Goal: Information Seeking & Learning: Find specific page/section

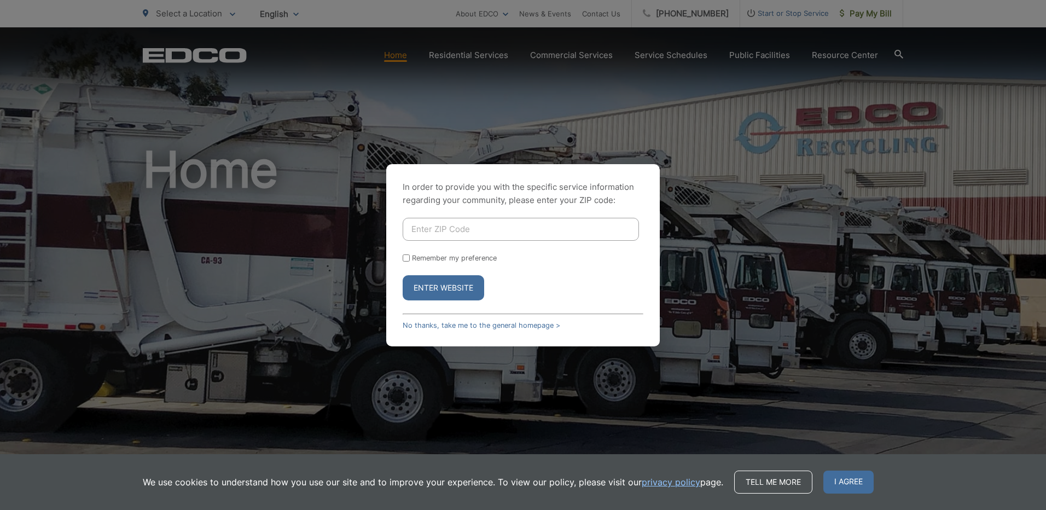
click at [414, 226] on input "Enter ZIP Code" at bounding box center [521, 229] width 236 height 23
type input "90620"
click at [443, 284] on button "Enter Website" at bounding box center [444, 287] width 82 height 25
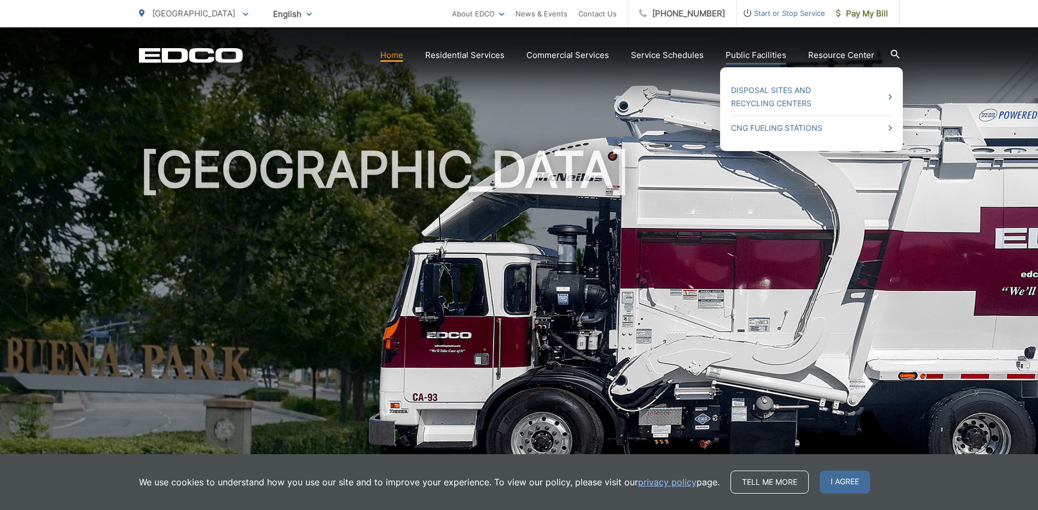
drag, startPoint x: 446, startPoint y: 284, endPoint x: 749, endPoint y: 56, distance: 379.2
click at [749, 56] on link "Public Facilities" at bounding box center [755, 55] width 61 height 13
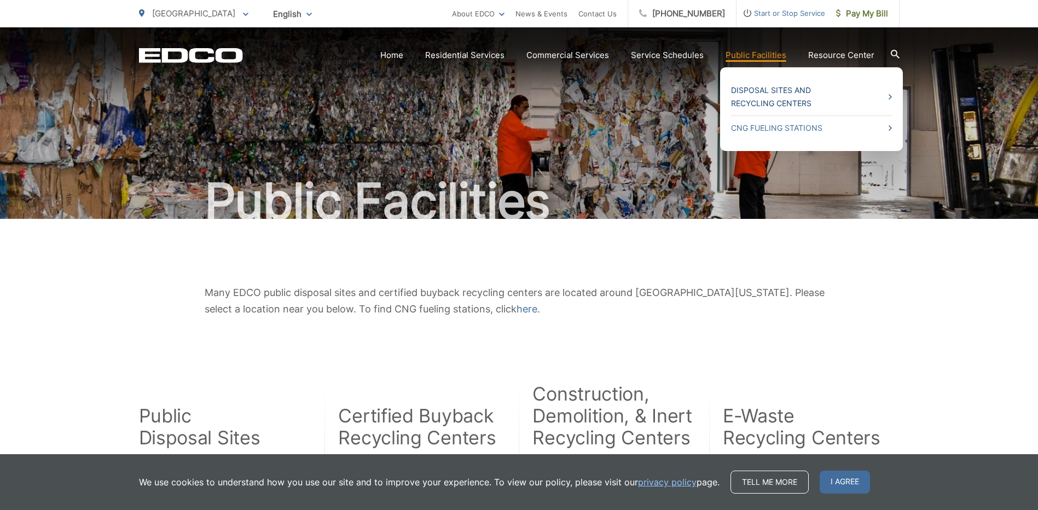
click at [765, 89] on link "Disposal Sites and Recycling Centers" at bounding box center [811, 97] width 161 height 26
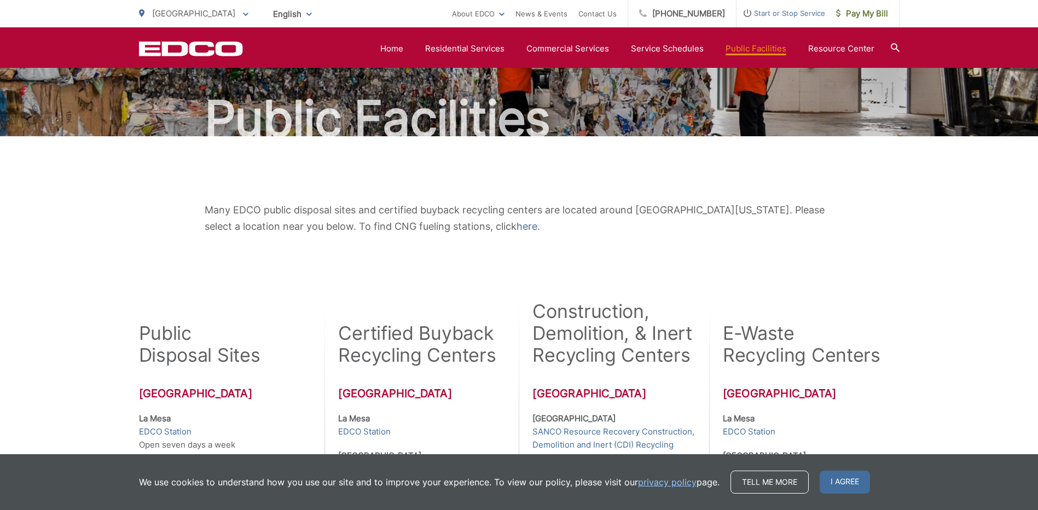
scroll to position [28, 0]
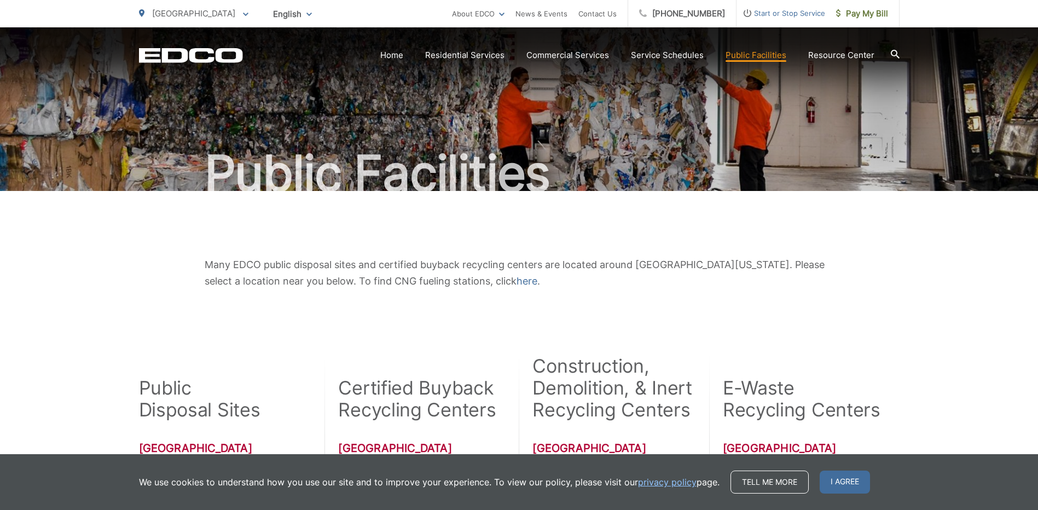
click at [595, 379] on h2 "Construction, Demolition, & Inert Recycling Centers" at bounding box center [613, 388] width 162 height 66
click at [619, 388] on h2 "Construction, Demolition, & Inert Recycling Centers" at bounding box center [613, 388] width 162 height 66
click at [649, 395] on h2 "Construction, Demolition, & Inert Recycling Centers" at bounding box center [613, 388] width 162 height 66
click at [646, 394] on h2 "Construction, Demolition, & Inert Recycling Centers" at bounding box center [613, 388] width 162 height 66
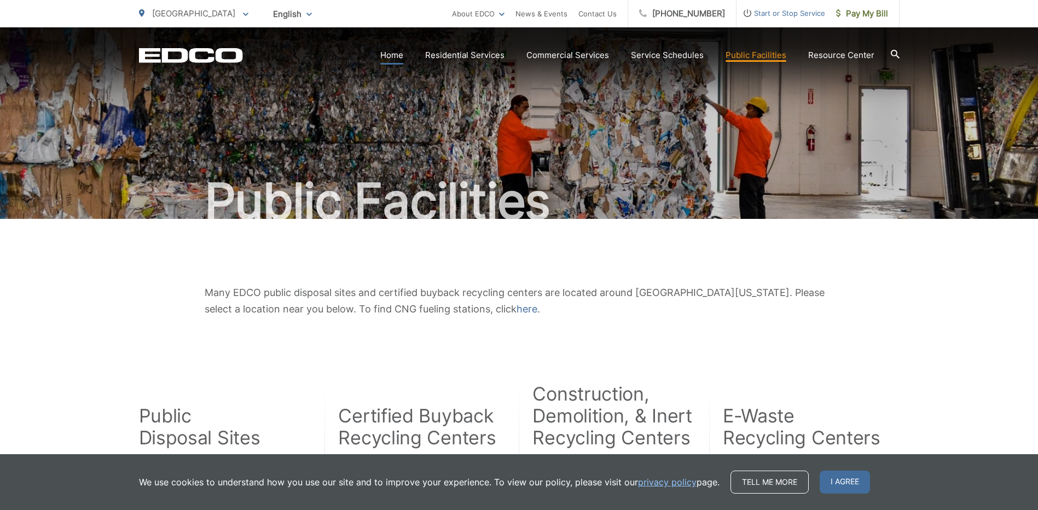
click at [403, 56] on link "Home" at bounding box center [391, 55] width 23 height 13
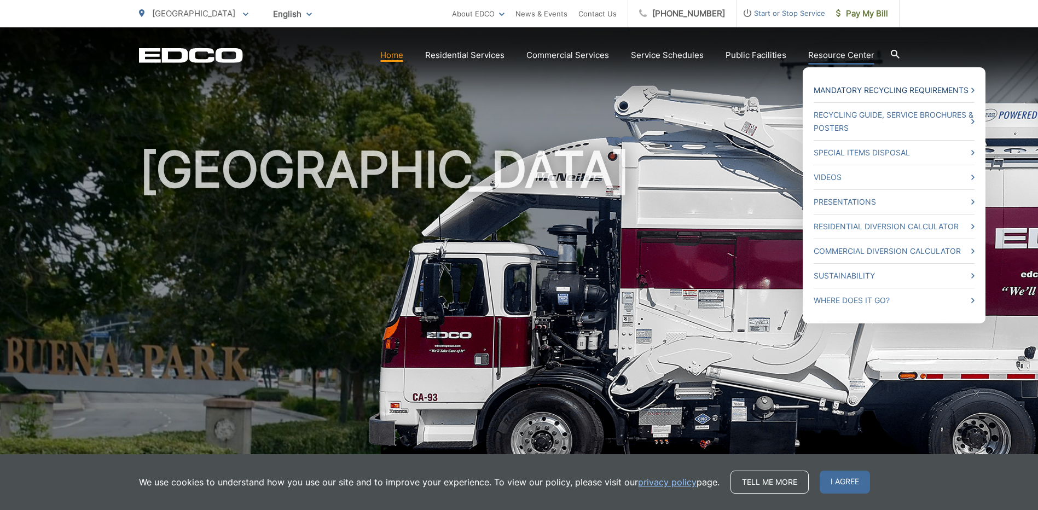
click at [884, 90] on link "Mandatory Recycling Requirements" at bounding box center [893, 90] width 161 height 13
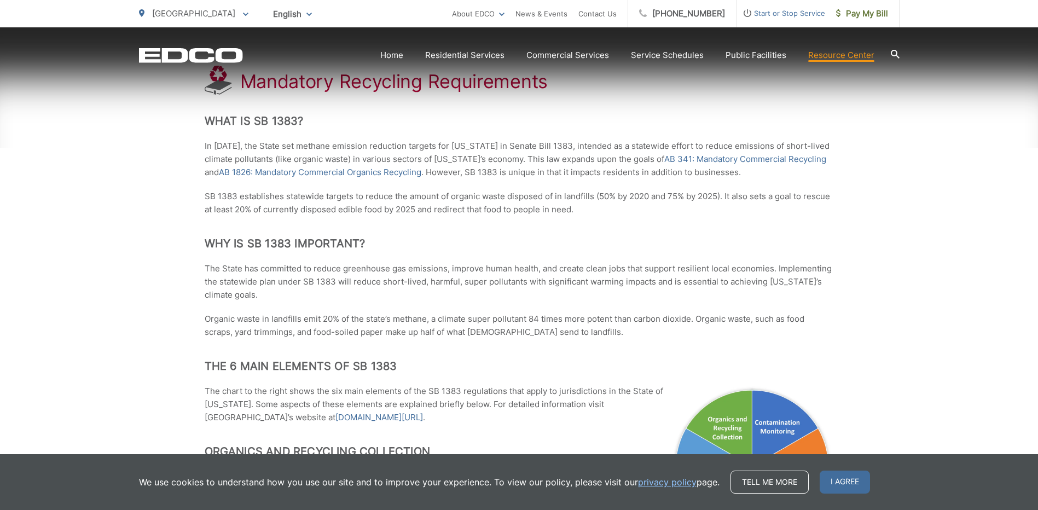
scroll to position [55, 0]
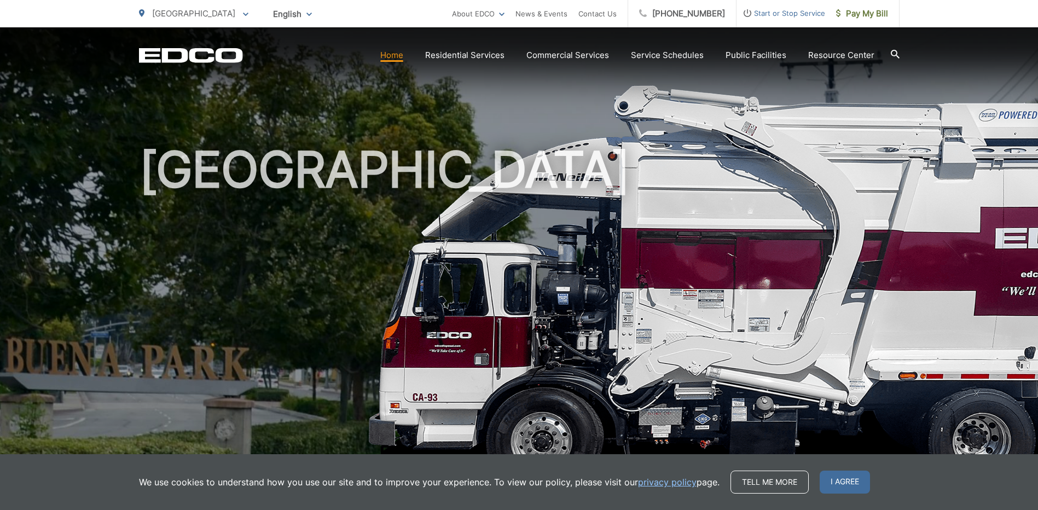
click at [893, 53] on icon at bounding box center [895, 54] width 9 height 9
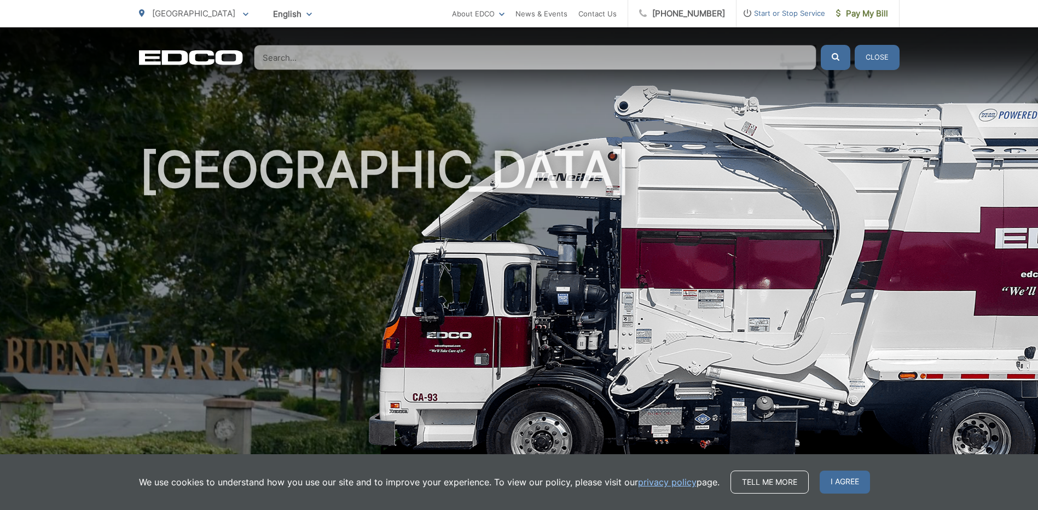
click at [272, 54] on input "Search" at bounding box center [535, 57] width 562 height 25
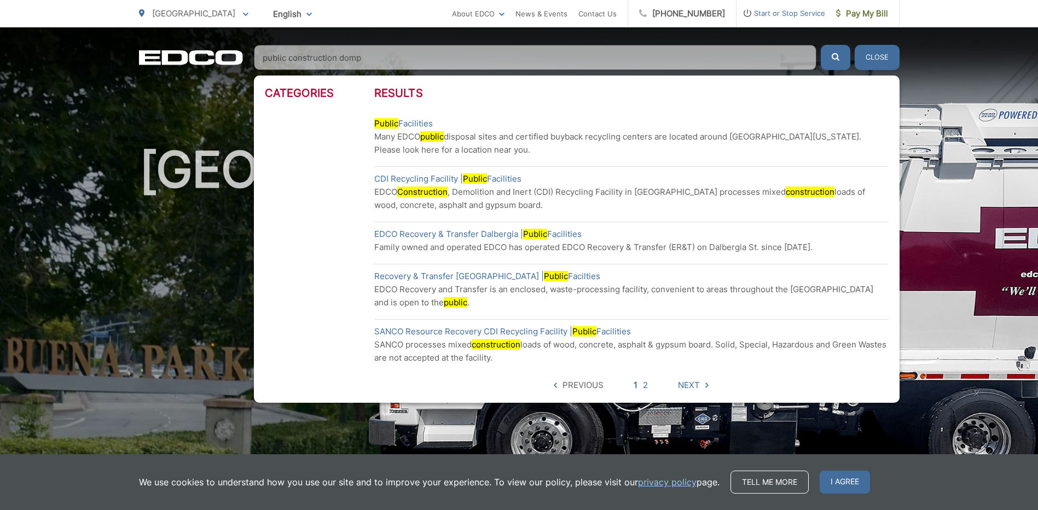
type input "public construction domp"
click at [462, 197] on p "EDCO Construction , Demolition and Inert (CDI) Recycling Facility in San Marcos…" at bounding box center [631, 198] width 514 height 26
click at [382, 195] on p "EDCO Construction , Demolition and Inert (CDI) Recycling Facility in San Marcos…" at bounding box center [631, 198] width 514 height 26
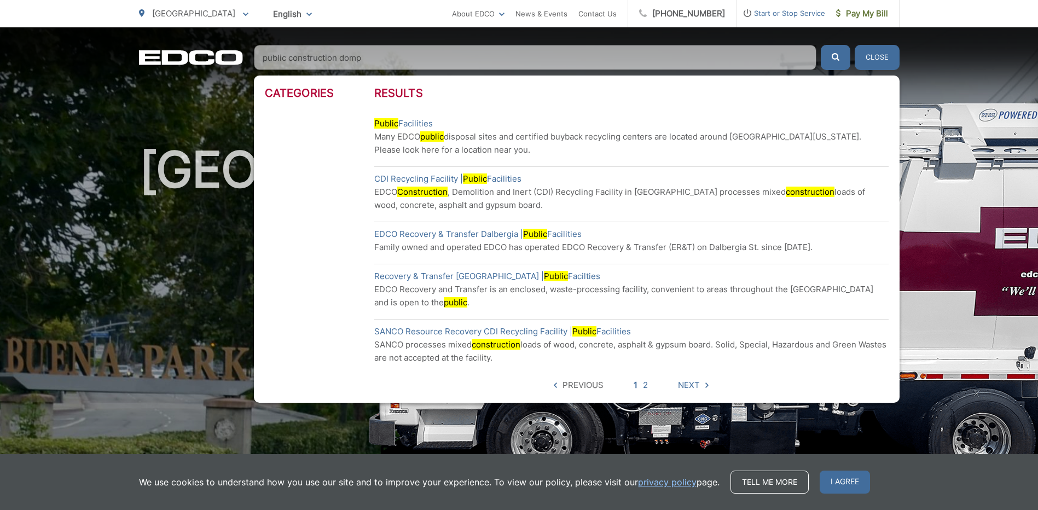
click at [648, 206] on p "EDCO Construction , Demolition and Inert (CDI) Recycling Facility in San Marcos…" at bounding box center [631, 198] width 514 height 26
click at [835, 57] on icon "submit" at bounding box center [835, 57] width 8 height 8
click at [382, 177] on link "CDI Recycling Facility | Public Facilities" at bounding box center [447, 178] width 147 height 13
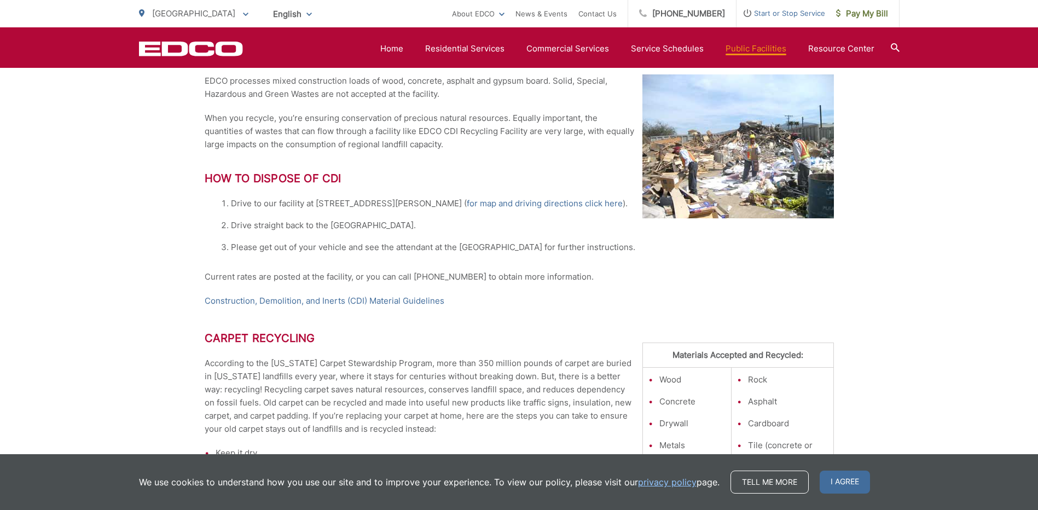
scroll to position [328, 0]
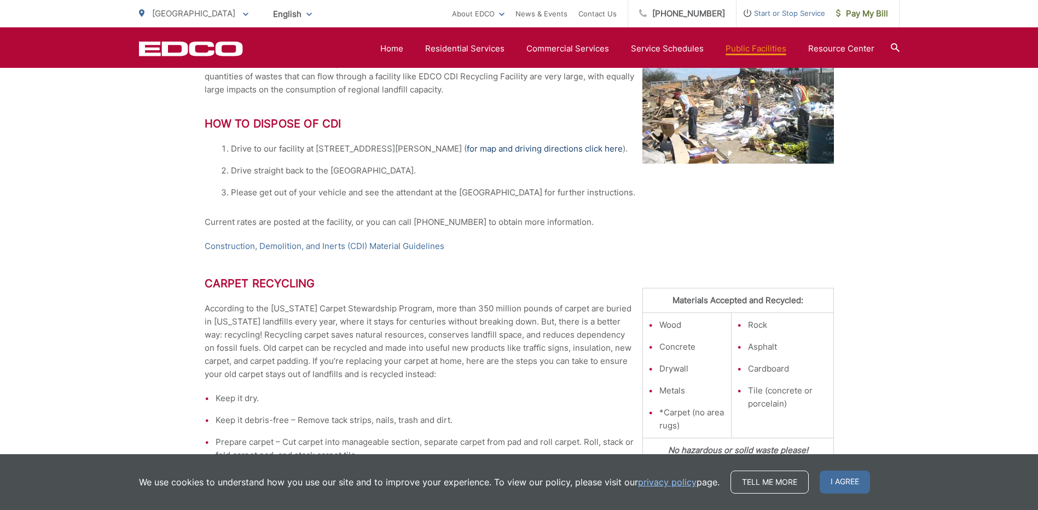
click at [467, 150] on link "for map and driving directions click here" at bounding box center [545, 148] width 156 height 13
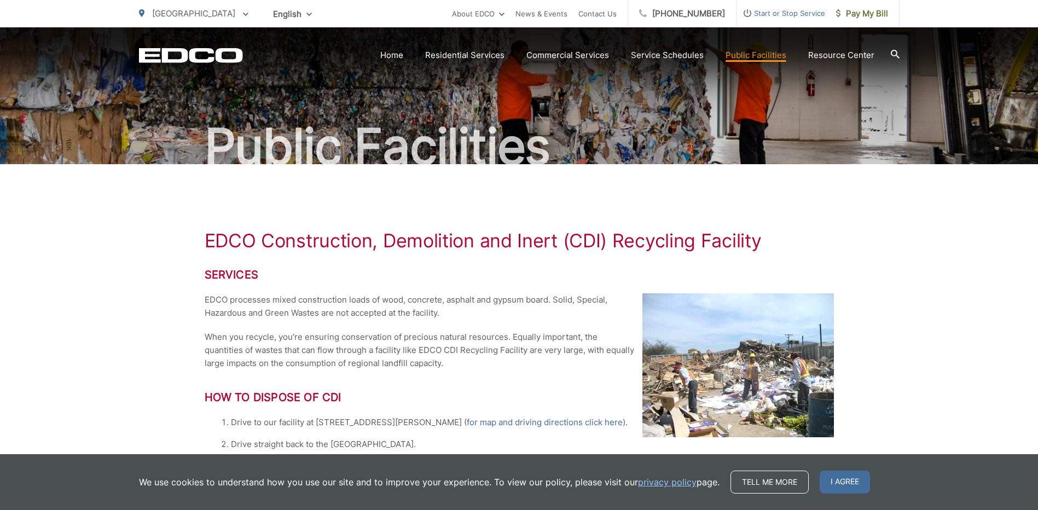
scroll to position [0, 0]
